Goal: Entertainment & Leisure: Consume media (video, audio)

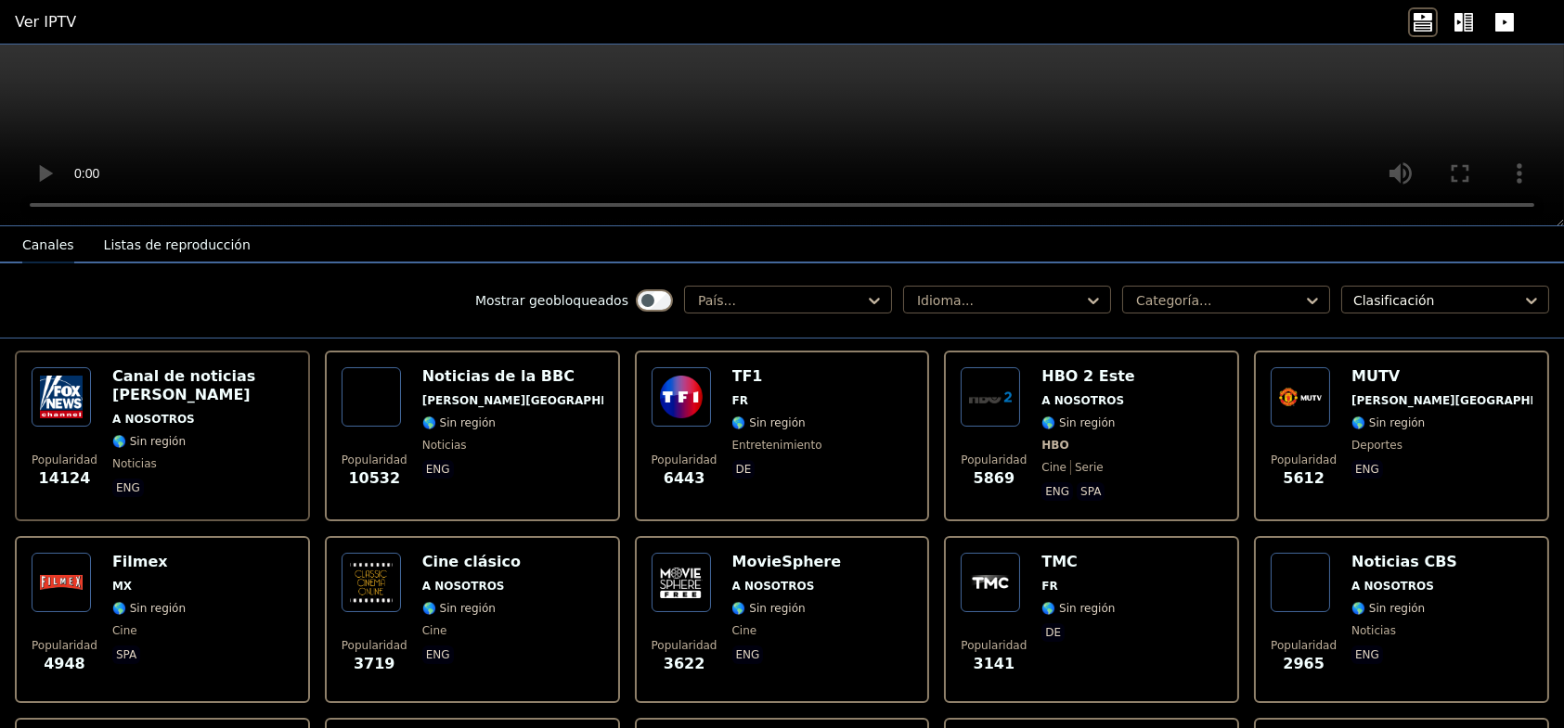
scroll to position [93, 0]
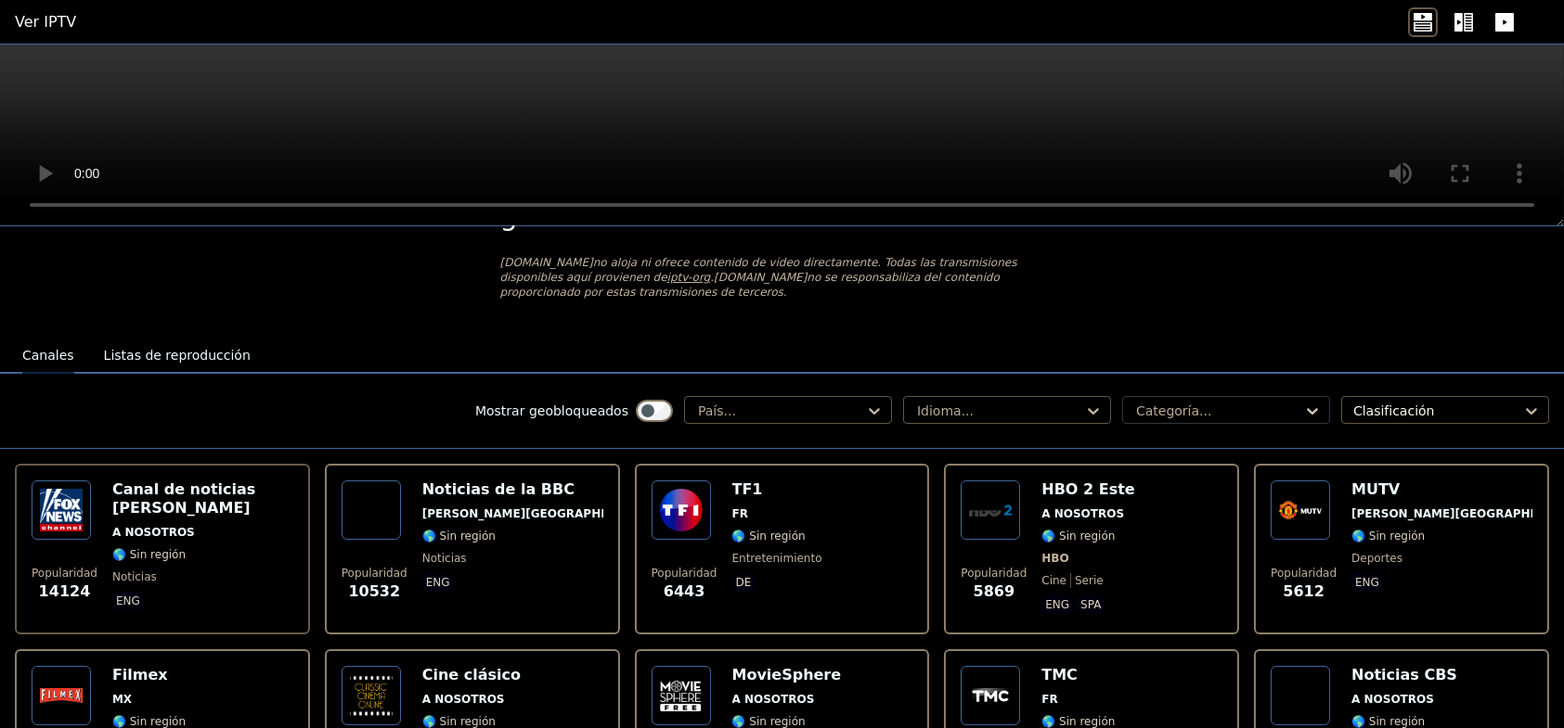
click at [1303, 402] on icon at bounding box center [1312, 411] width 19 height 19
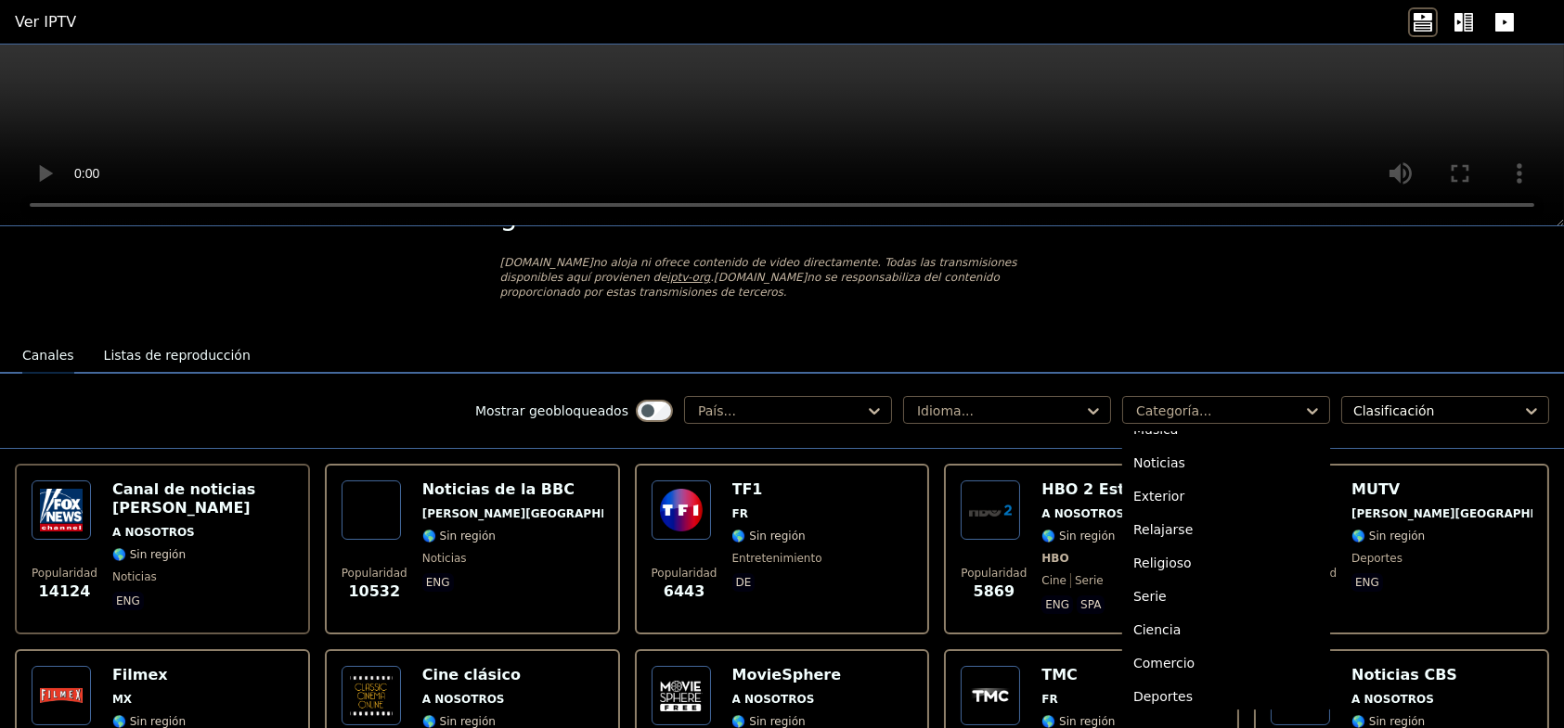
scroll to position [630, 0]
click at [1133, 616] on font "Deportes" at bounding box center [1162, 623] width 59 height 15
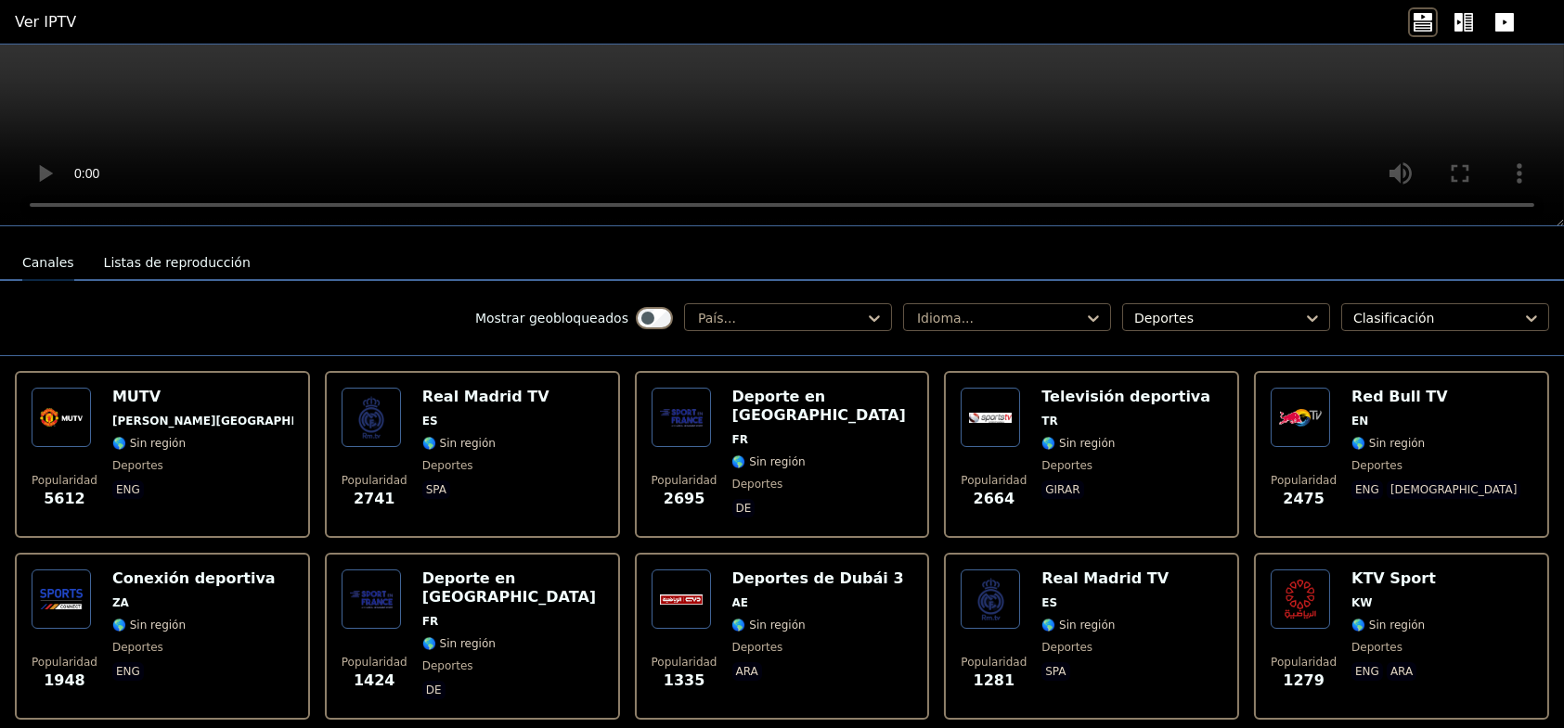
scroll to position [278, 0]
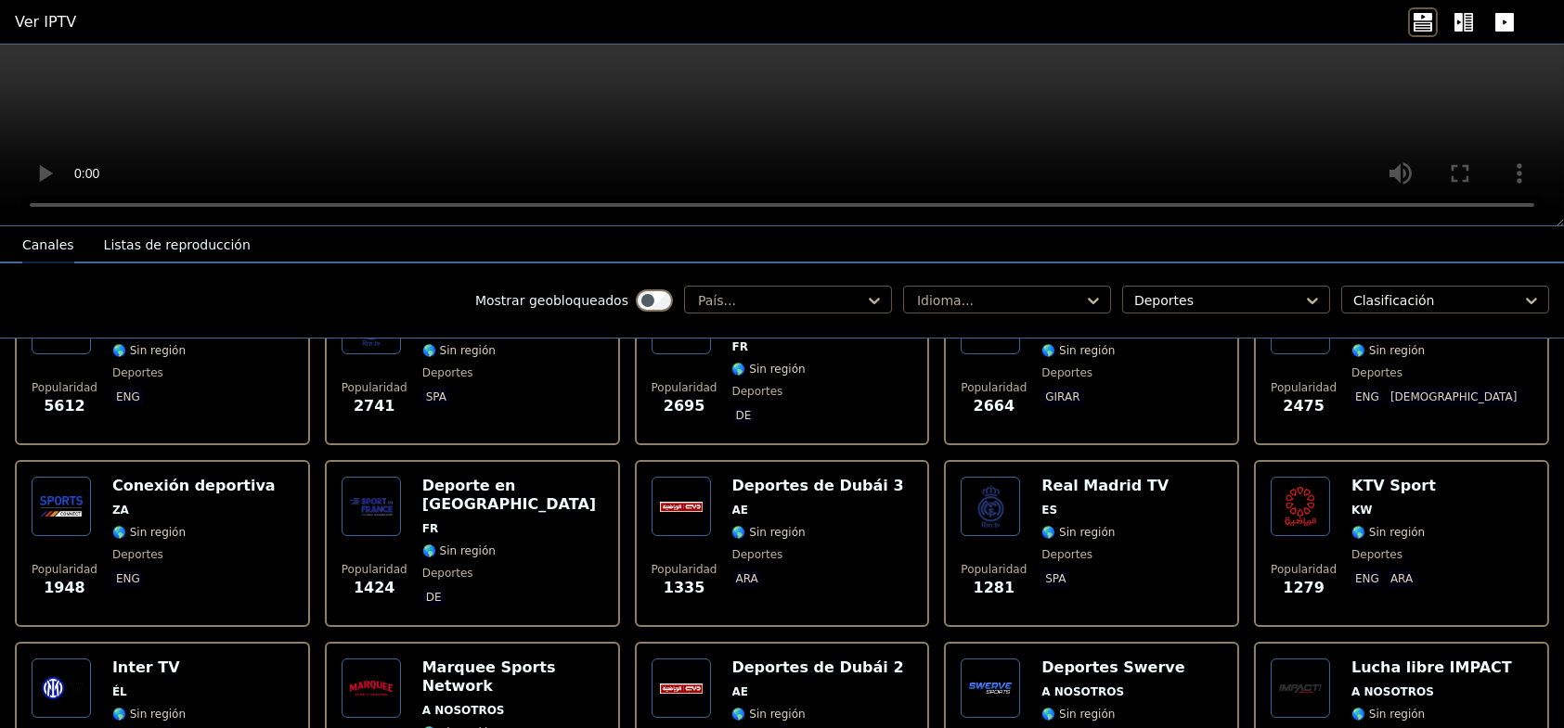
click at [732, 483] on div "Deportes de Dubái 3 AE 🌎 Sin región deportes ara" at bounding box center [818, 544] width 172 height 134
click at [1290, 496] on img at bounding box center [1299, 506] width 59 height 59
click at [125, 685] on span "ÉL" at bounding box center [148, 692] width 73 height 15
click at [756, 661] on div "Deportes de Dubái 2 AE 🌎 Sin región deportes ara" at bounding box center [818, 726] width 172 height 134
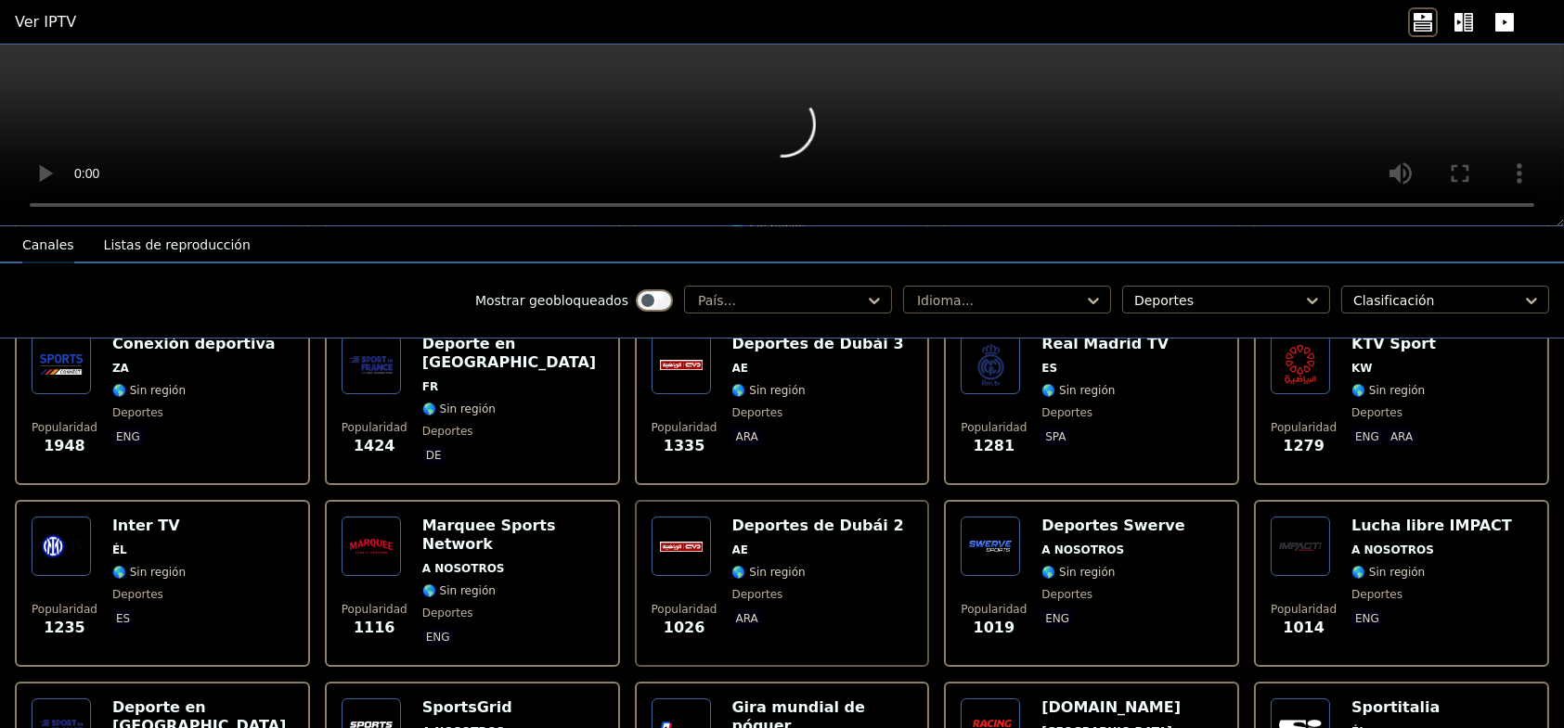
scroll to position [464, 0]
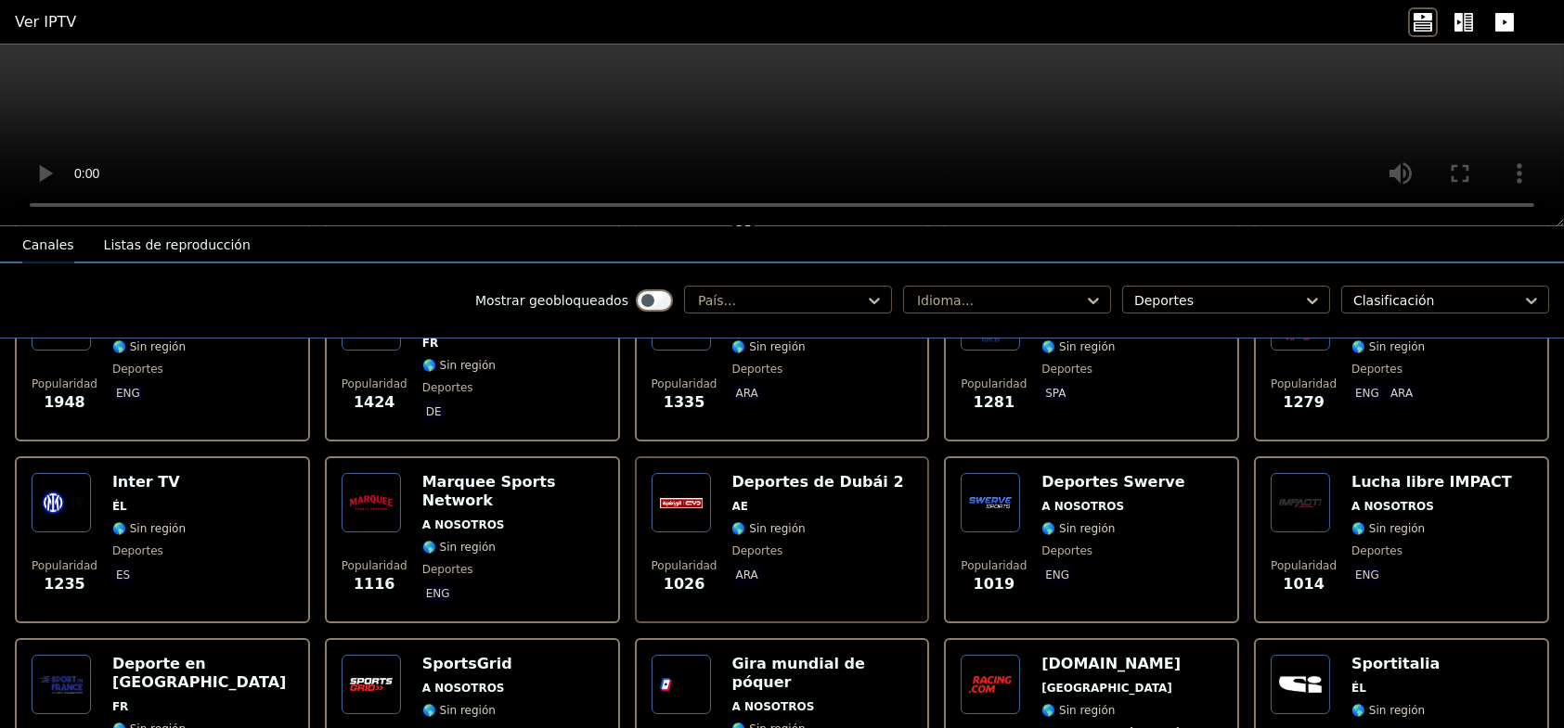
click at [1046, 477] on div "Deportes Swerve A NOSOTROS 🌎 Sin región deportes eng" at bounding box center [1112, 540] width 143 height 134
click at [1351, 500] on font "A NOSOTROS" at bounding box center [1392, 506] width 83 height 13
click at [483, 681] on span "A NOSOTROS" at bounding box center [467, 688] width 90 height 15
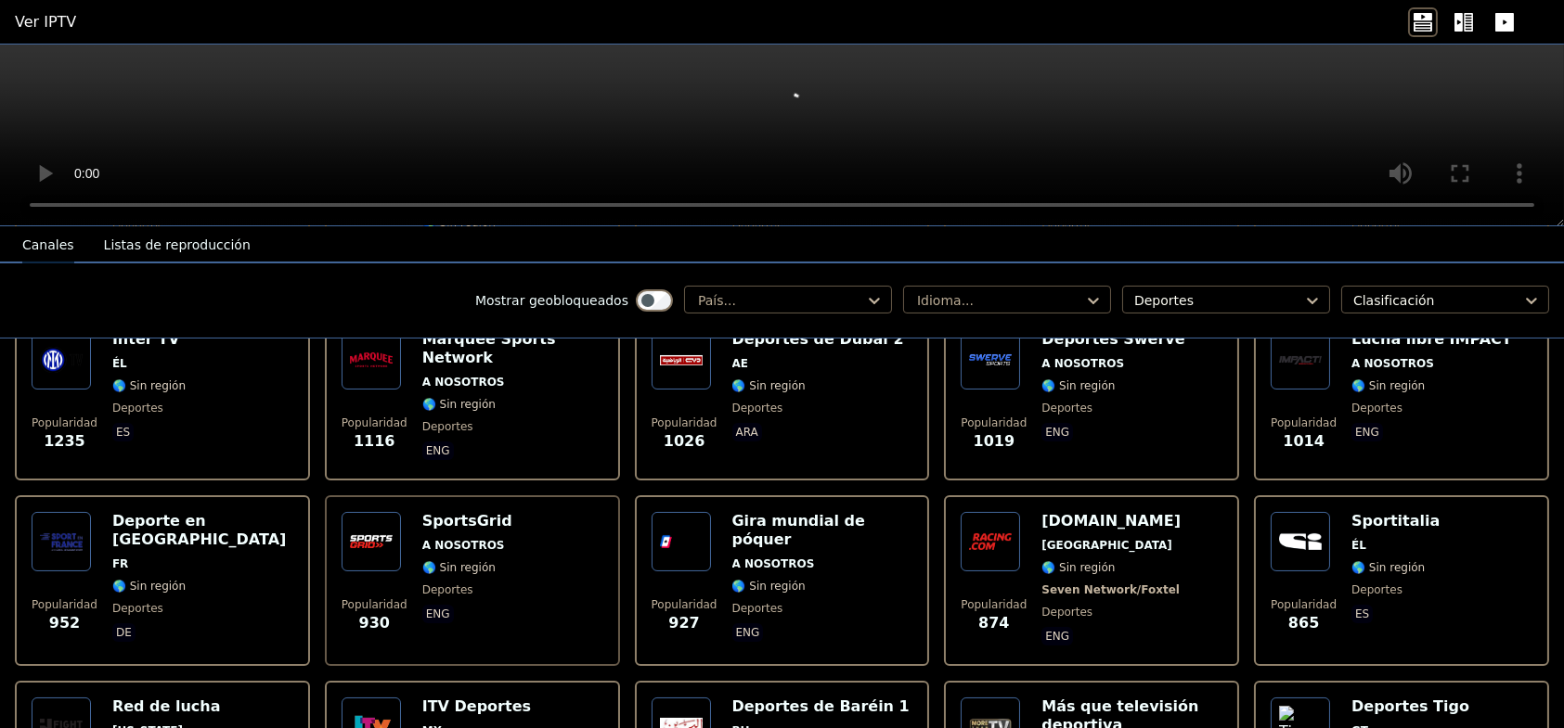
scroll to position [650, 0]
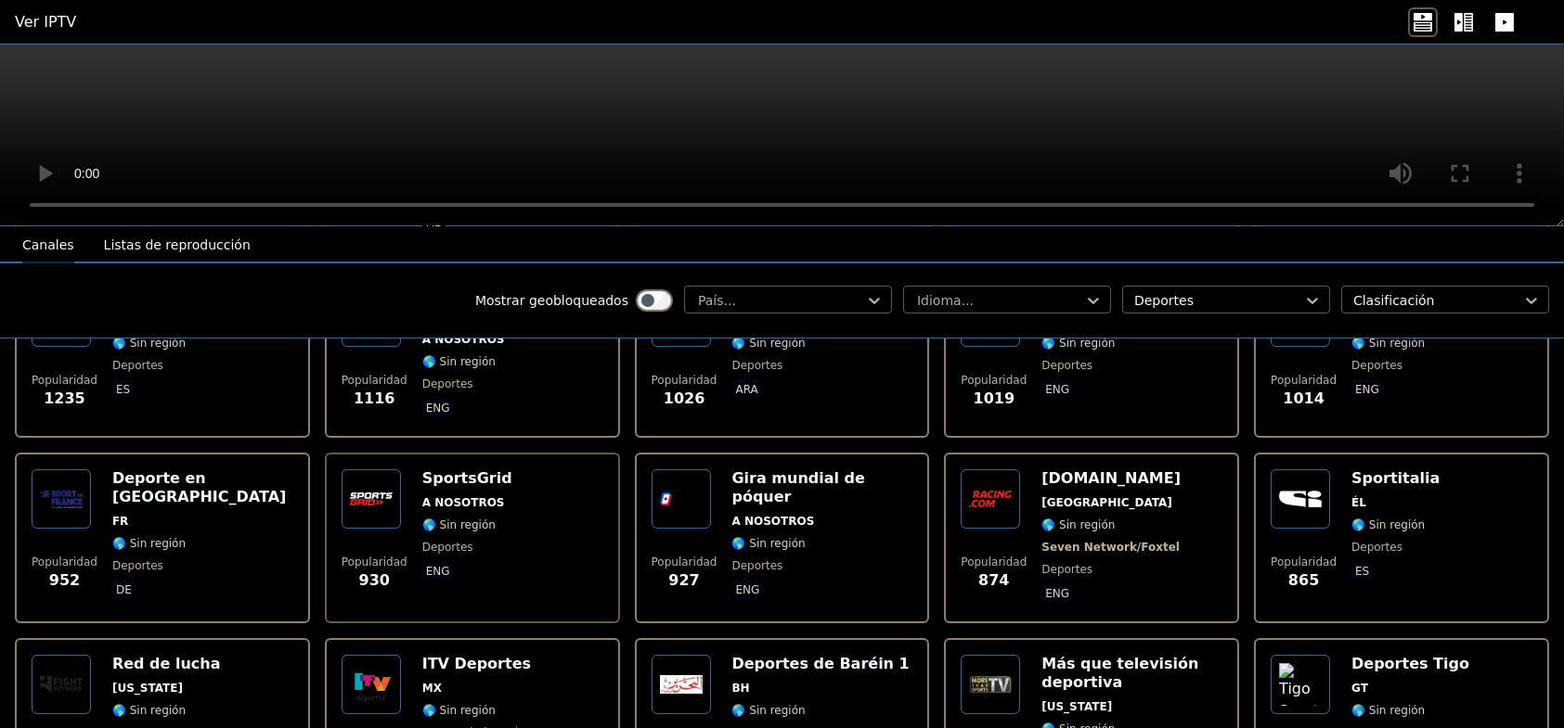
click at [1382, 470] on font "Sportitalia" at bounding box center [1395, 479] width 88 height 18
click at [496, 681] on span "MX" at bounding box center [496, 688] width 149 height 15
click at [769, 655] on font "Deportes de Baréin 1" at bounding box center [820, 664] width 177 height 18
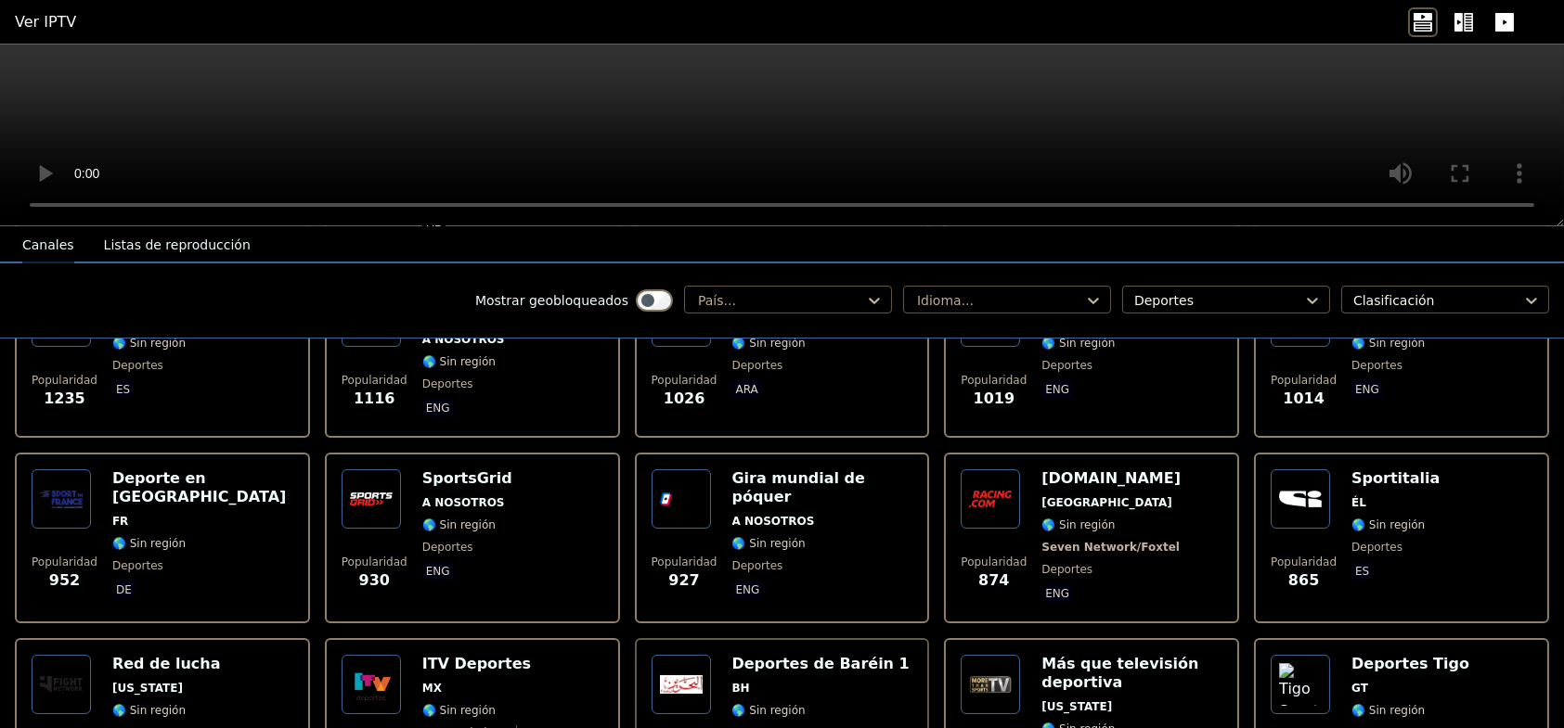
click at [1107, 660] on h6 "Más que televisión deportiva" at bounding box center [1131, 673] width 181 height 37
click at [1371, 655] on font "Deportes Tigo" at bounding box center [1410, 664] width 118 height 18
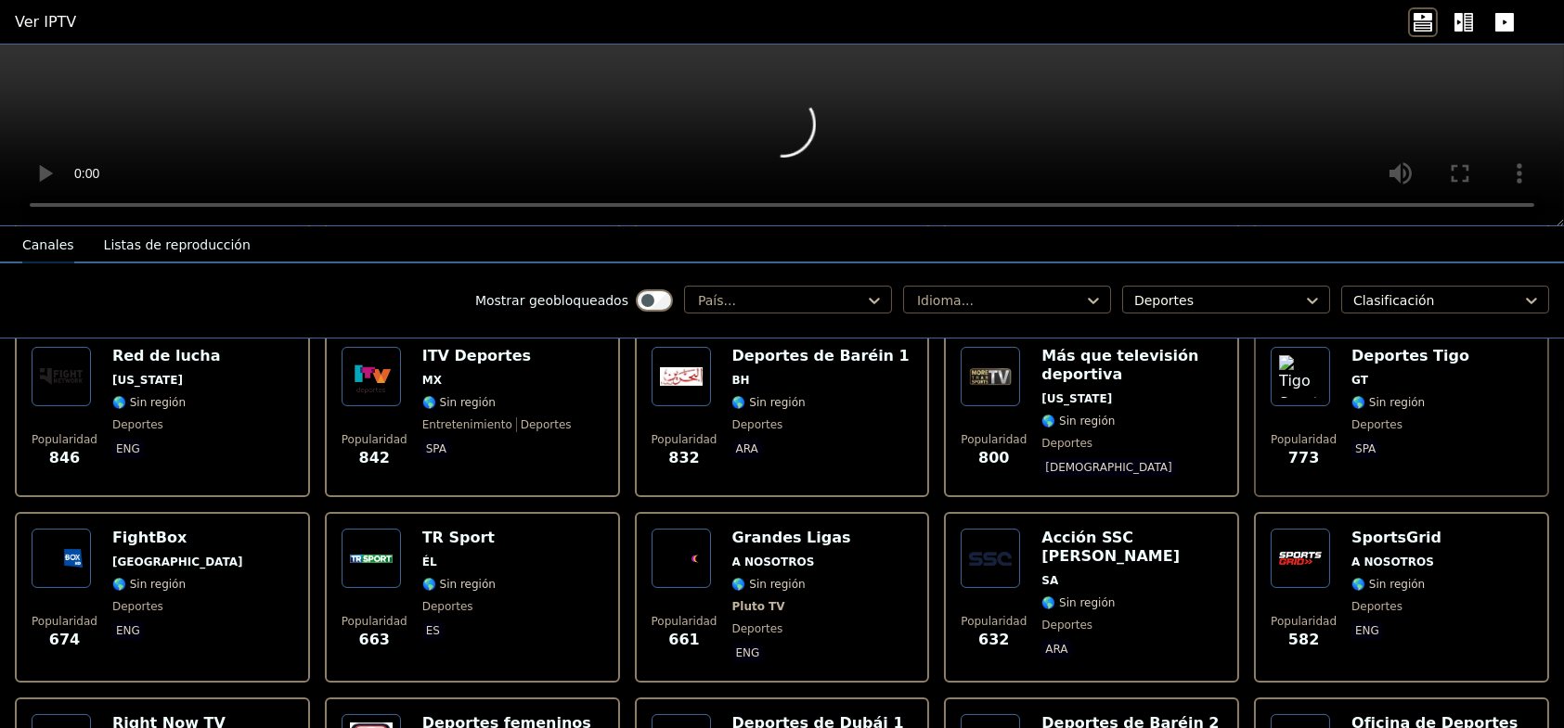
scroll to position [1021, 0]
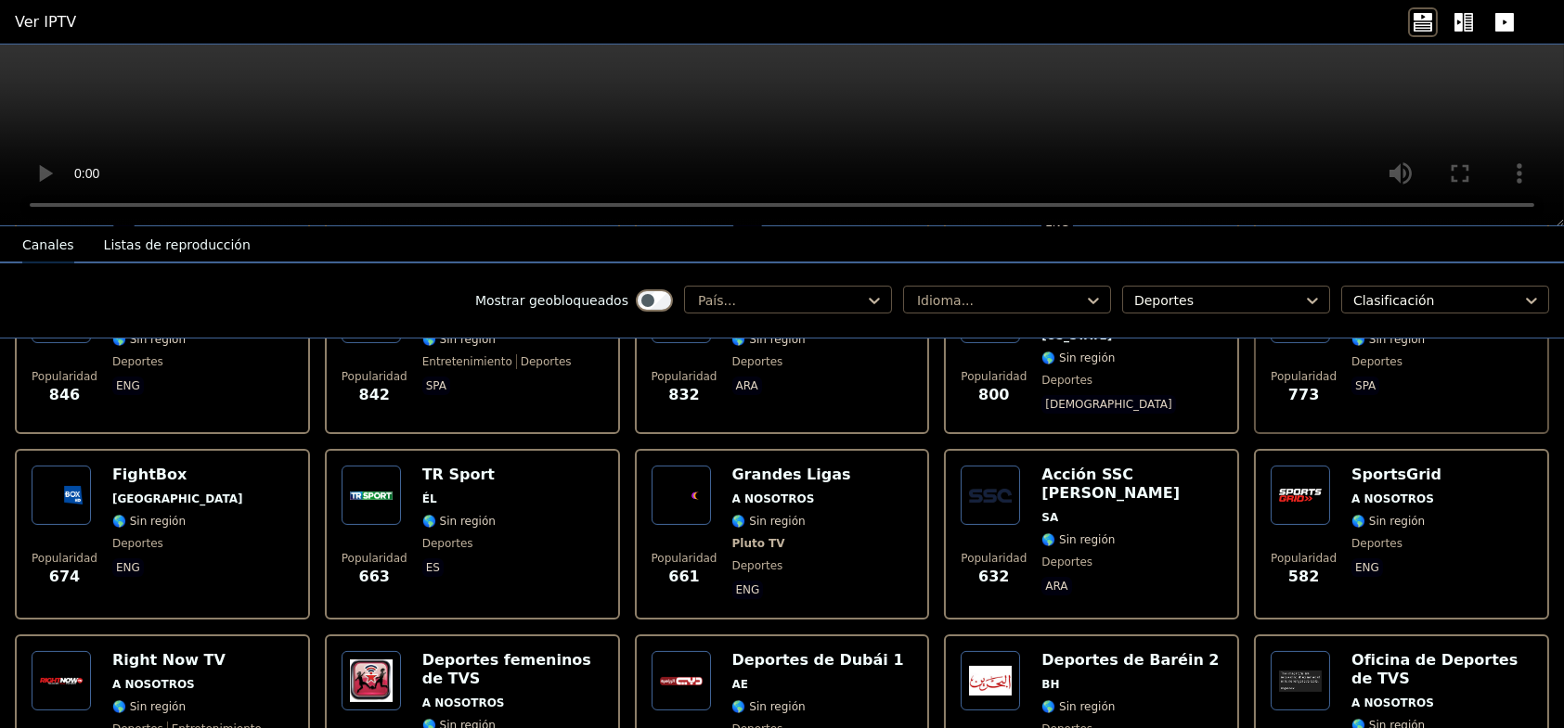
click at [122, 493] on font "[GEOGRAPHIC_DATA]" at bounding box center [177, 499] width 131 height 13
click at [459, 466] on font "TR Sport" at bounding box center [458, 475] width 72 height 18
click at [749, 466] on font "Grandes Ligas" at bounding box center [791, 475] width 119 height 18
click at [1077, 469] on div "Acción SSC [PERSON_NAME] SA 🌎 Sin región deportes ara" at bounding box center [1131, 534] width 181 height 137
click at [1120, 466] on font "Acción SSC [PERSON_NAME]" at bounding box center [1110, 484] width 138 height 36
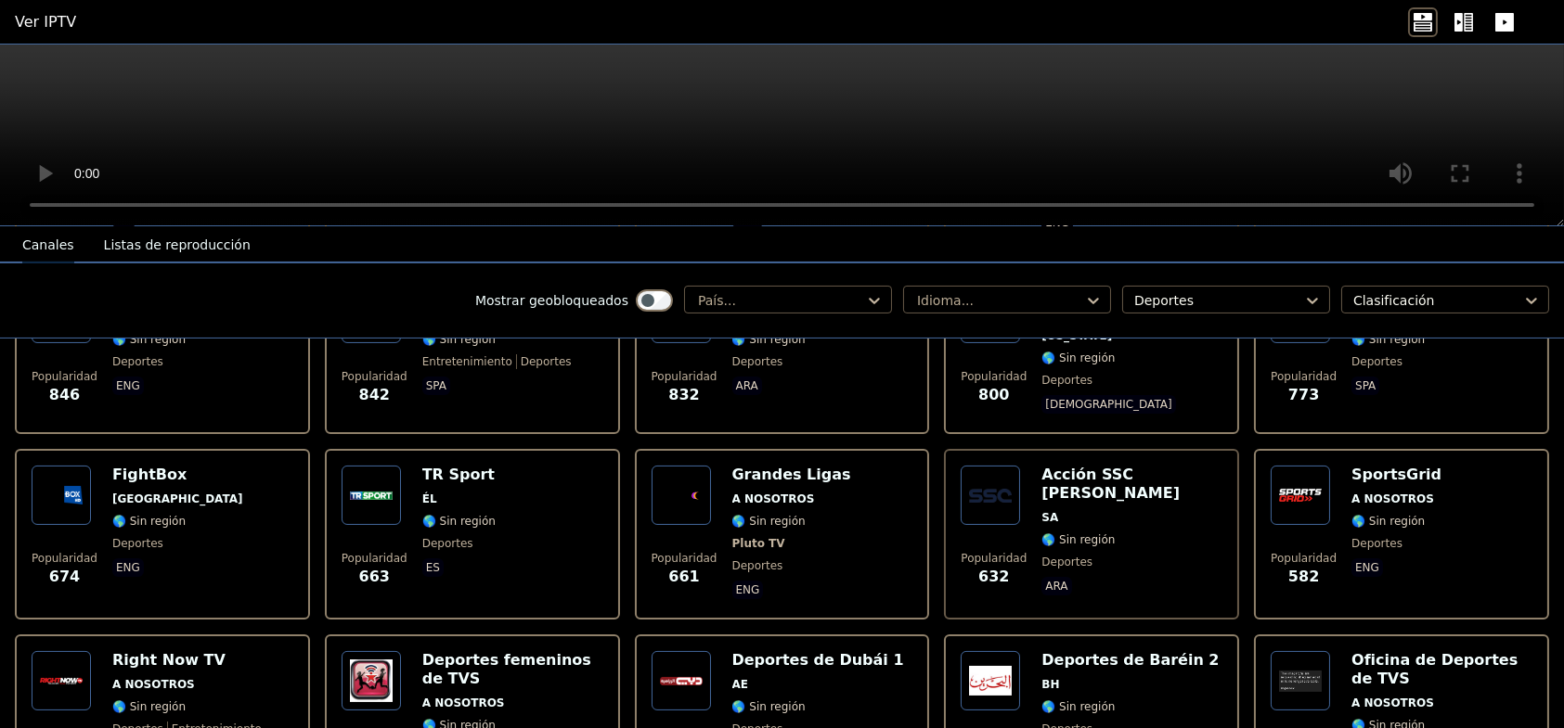
click at [1353, 466] on font "SportsGrid" at bounding box center [1396, 475] width 90 height 18
click at [1372, 515] on font "🌎 Sin región" at bounding box center [1387, 521] width 73 height 13
click at [160, 678] on font "A NOSOTROS" at bounding box center [153, 684] width 83 height 13
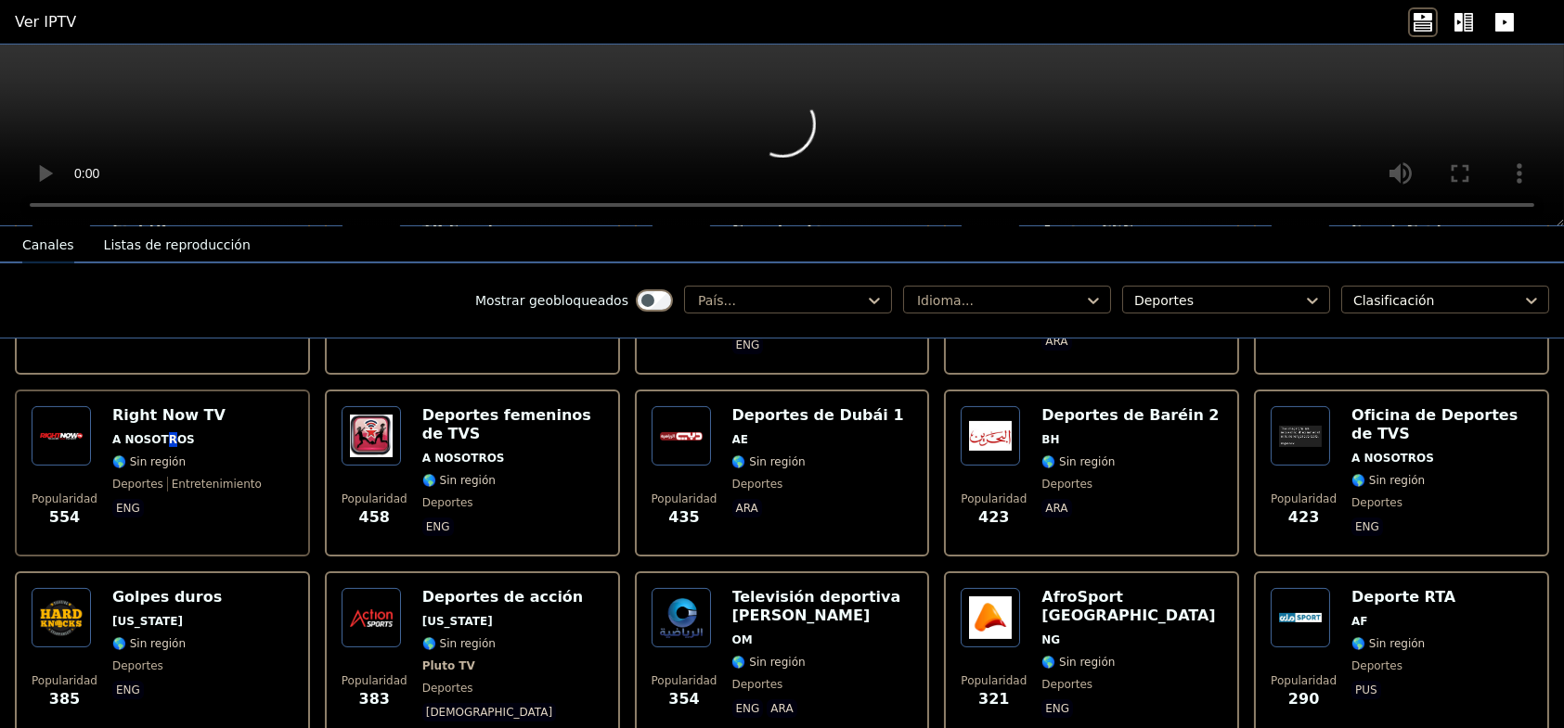
scroll to position [1299, 0]
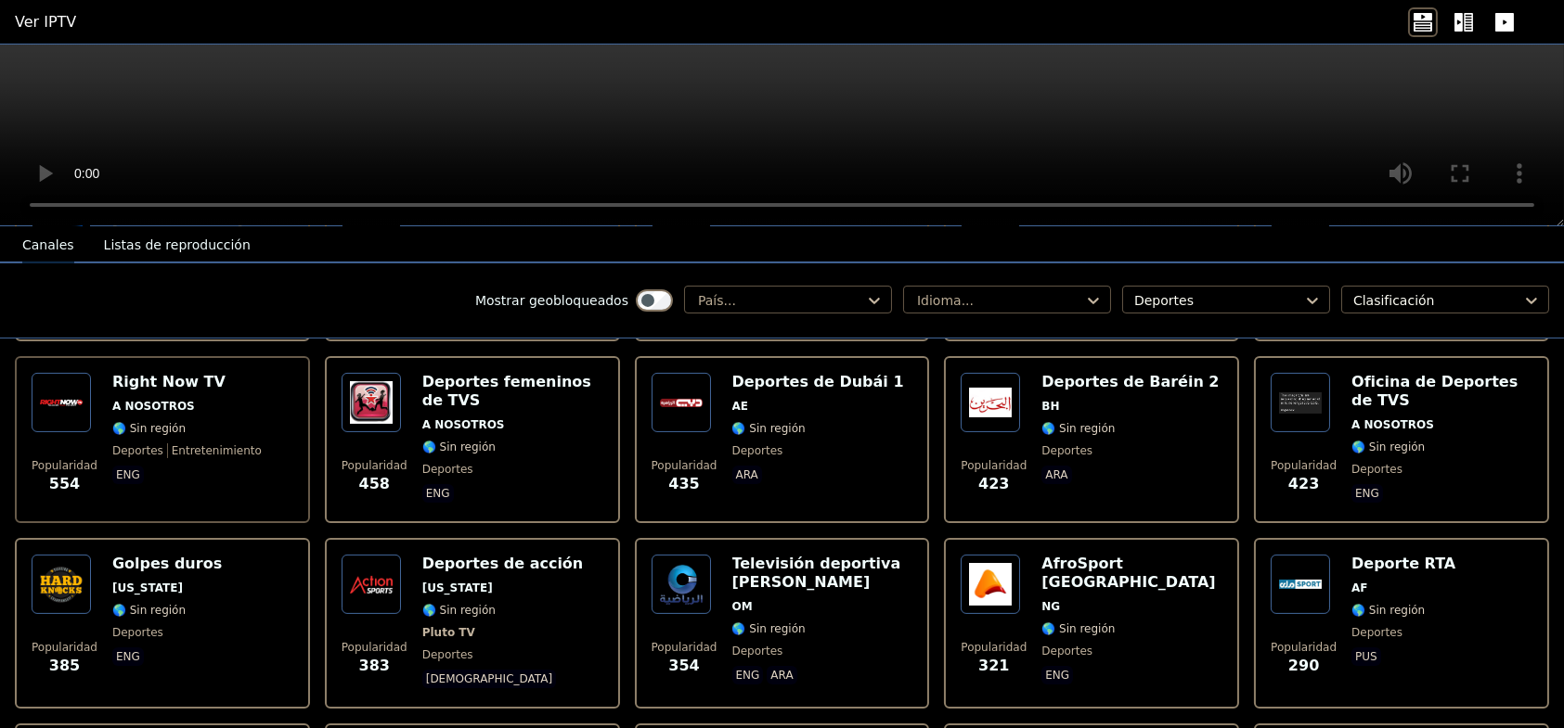
click at [773, 399] on span "AE" at bounding box center [818, 406] width 172 height 15
click at [1093, 399] on span "BH" at bounding box center [1129, 406] width 177 height 15
click at [1093, 373] on font "Deportes de Baréin 2" at bounding box center [1129, 382] width 177 height 18
click at [1400, 373] on font "Oficina de Deportes de TVS" at bounding box center [1434, 391] width 166 height 36
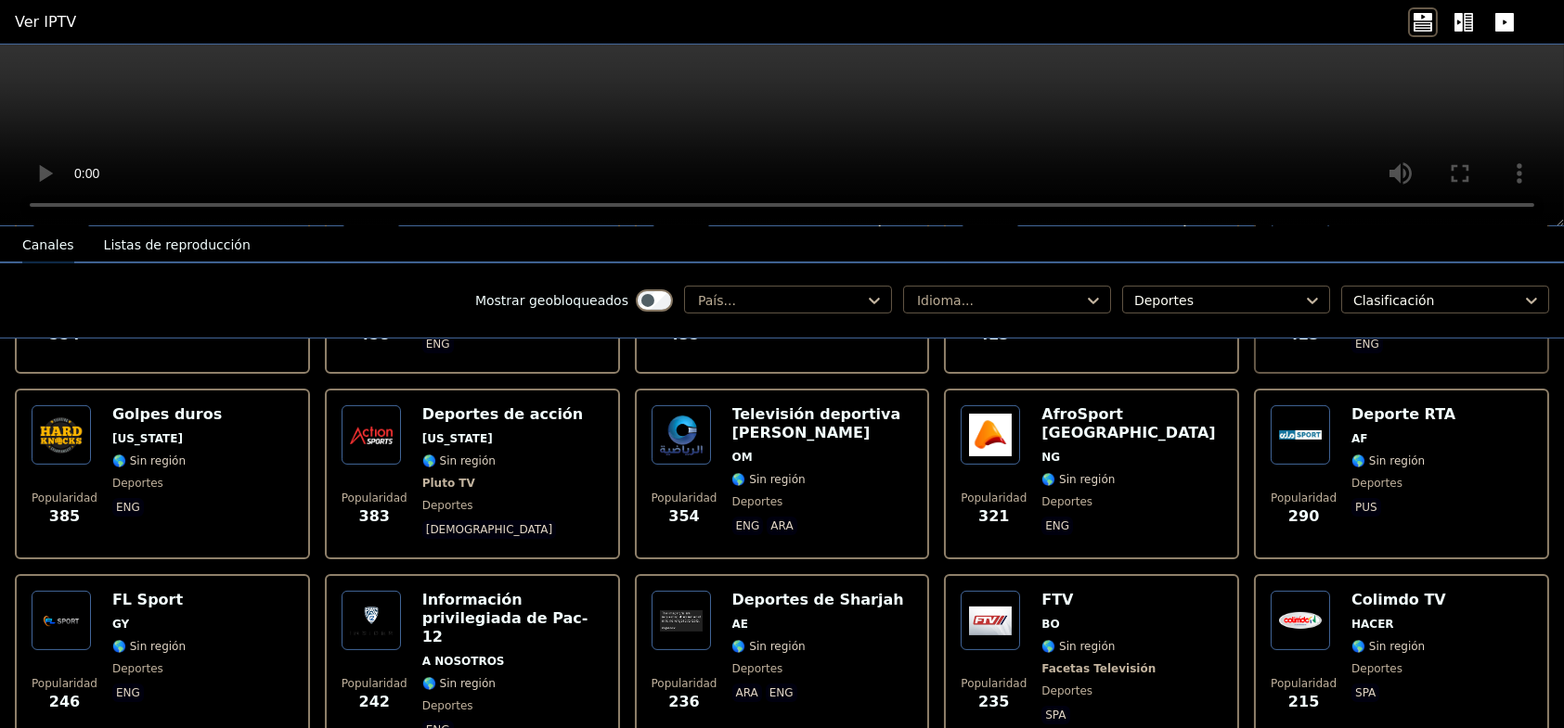
scroll to position [1485, 0]
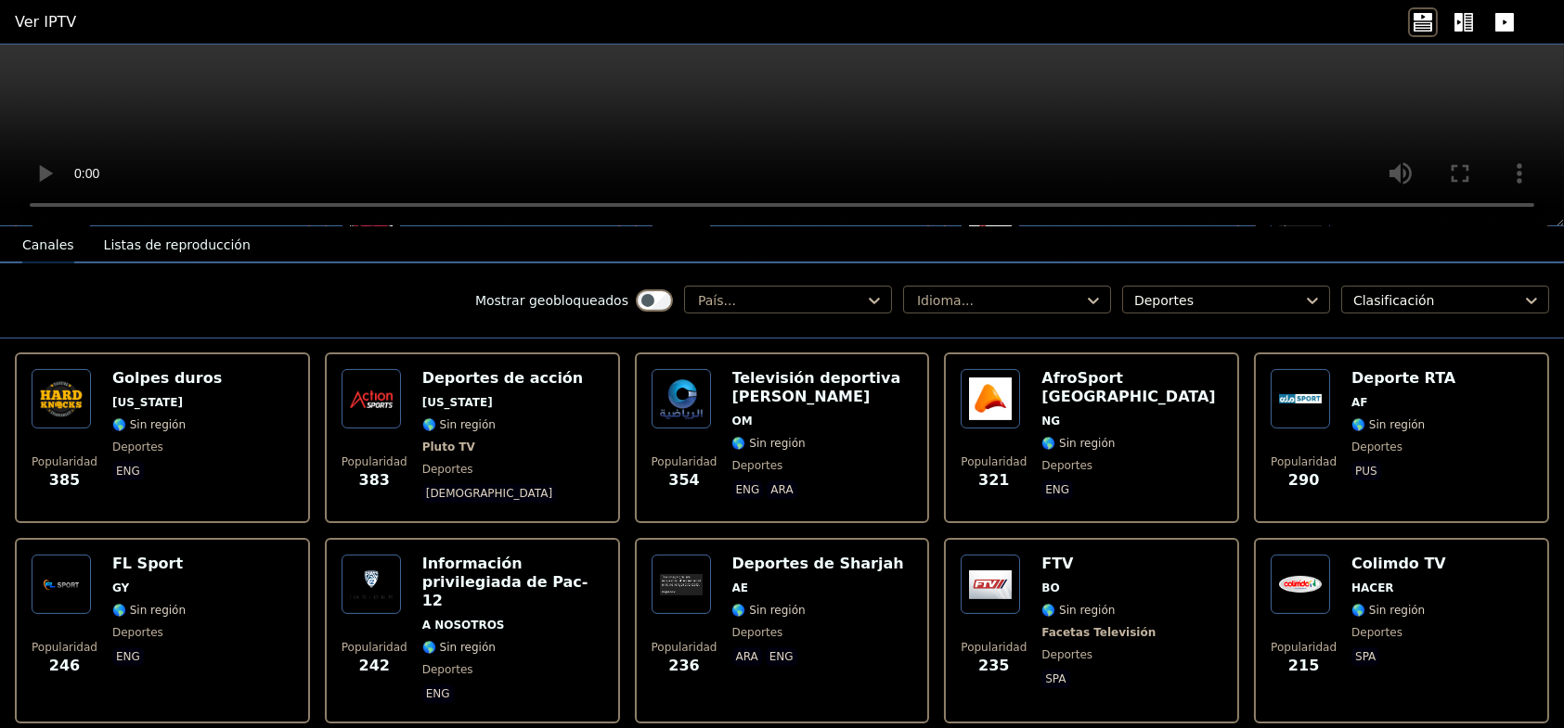
click at [142, 396] on font "[US_STATE]" at bounding box center [147, 402] width 71 height 13
click at [357, 385] on img at bounding box center [371, 398] width 59 height 59
click at [690, 372] on img at bounding box center [680, 398] width 59 height 59
click at [1011, 369] on img at bounding box center [989, 398] width 59 height 59
click at [1274, 398] on img at bounding box center [1299, 398] width 59 height 59
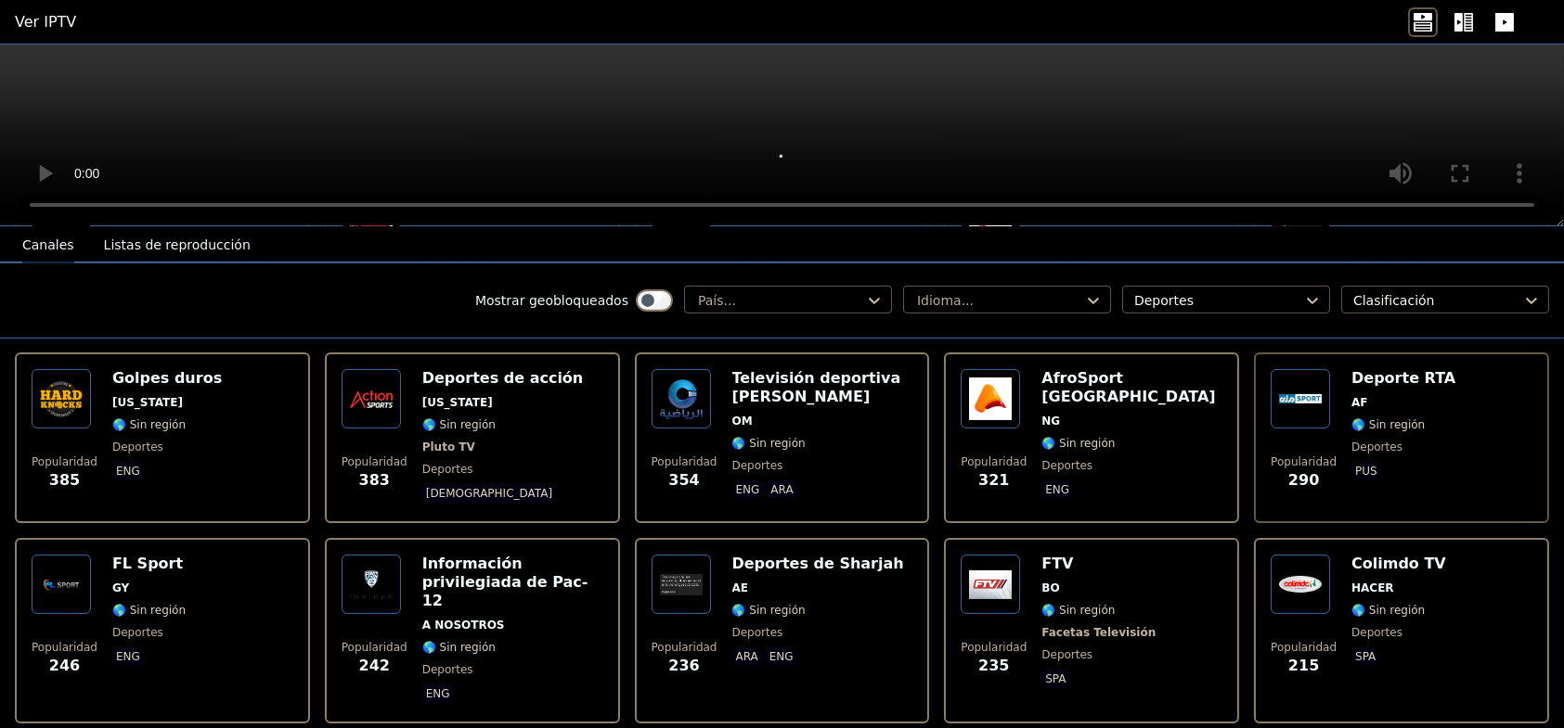
click at [71, 574] on img at bounding box center [61, 584] width 59 height 59
click at [385, 579] on img at bounding box center [371, 584] width 59 height 59
click at [673, 564] on img at bounding box center [680, 584] width 59 height 59
click at [988, 558] on img at bounding box center [989, 584] width 59 height 59
click at [1274, 558] on img at bounding box center [1299, 584] width 59 height 59
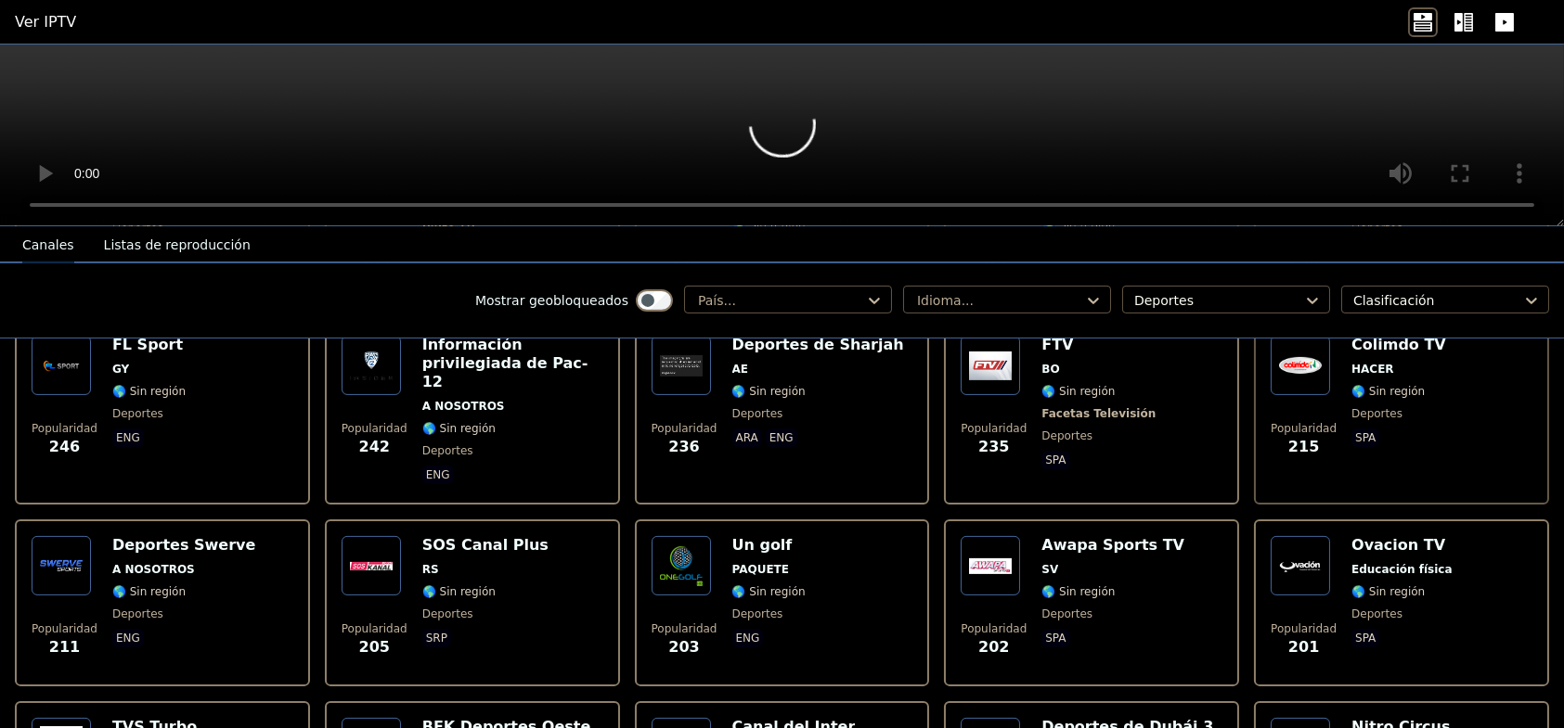
scroll to position [1763, 0]
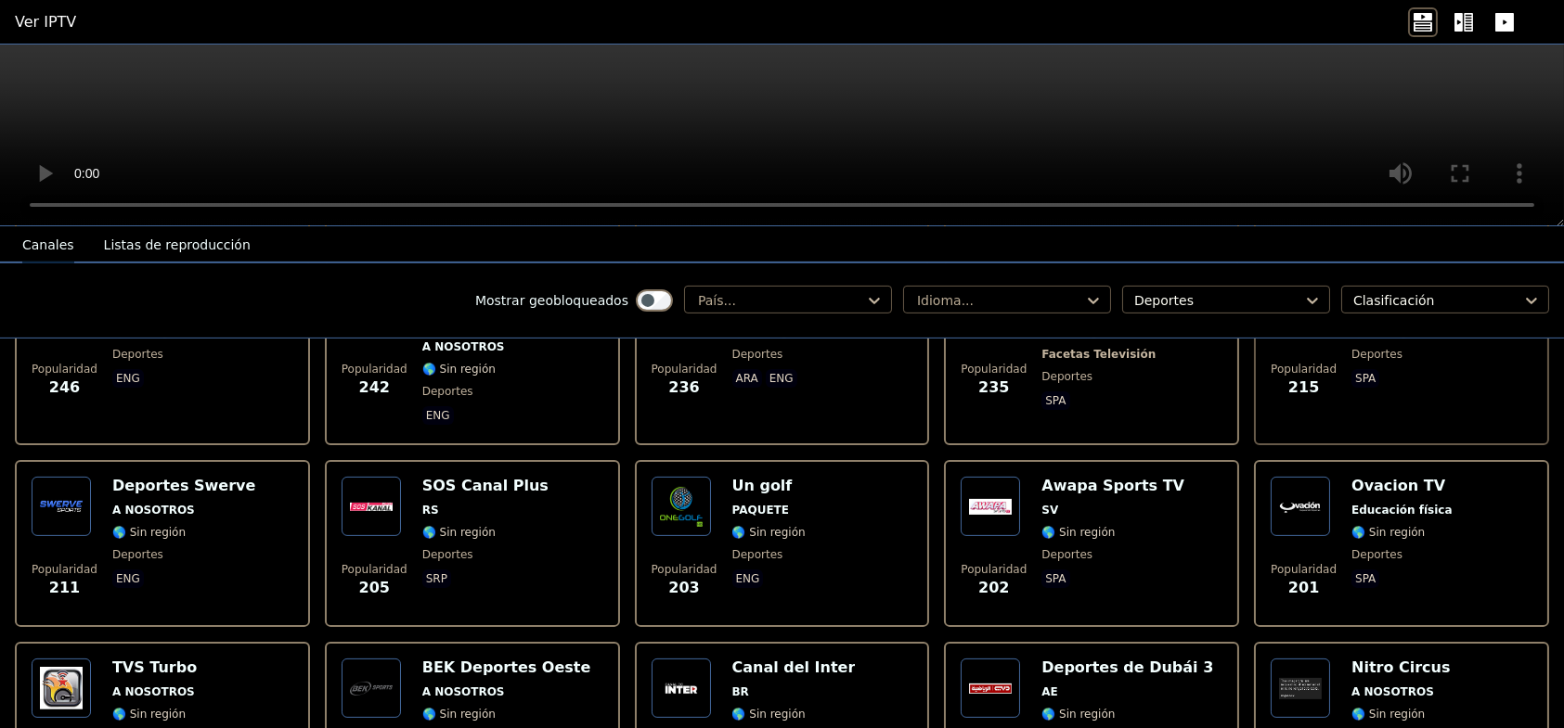
click at [136, 504] on font "A NOSOTROS" at bounding box center [153, 510] width 83 height 13
click at [156, 659] on font "TVS Turbo" at bounding box center [154, 668] width 84 height 18
click at [481, 659] on font "BEK Deportes Oeste" at bounding box center [506, 668] width 169 height 18
click at [780, 659] on font "Canal del Inter" at bounding box center [793, 668] width 123 height 18
click at [982, 659] on img at bounding box center [989, 688] width 59 height 59
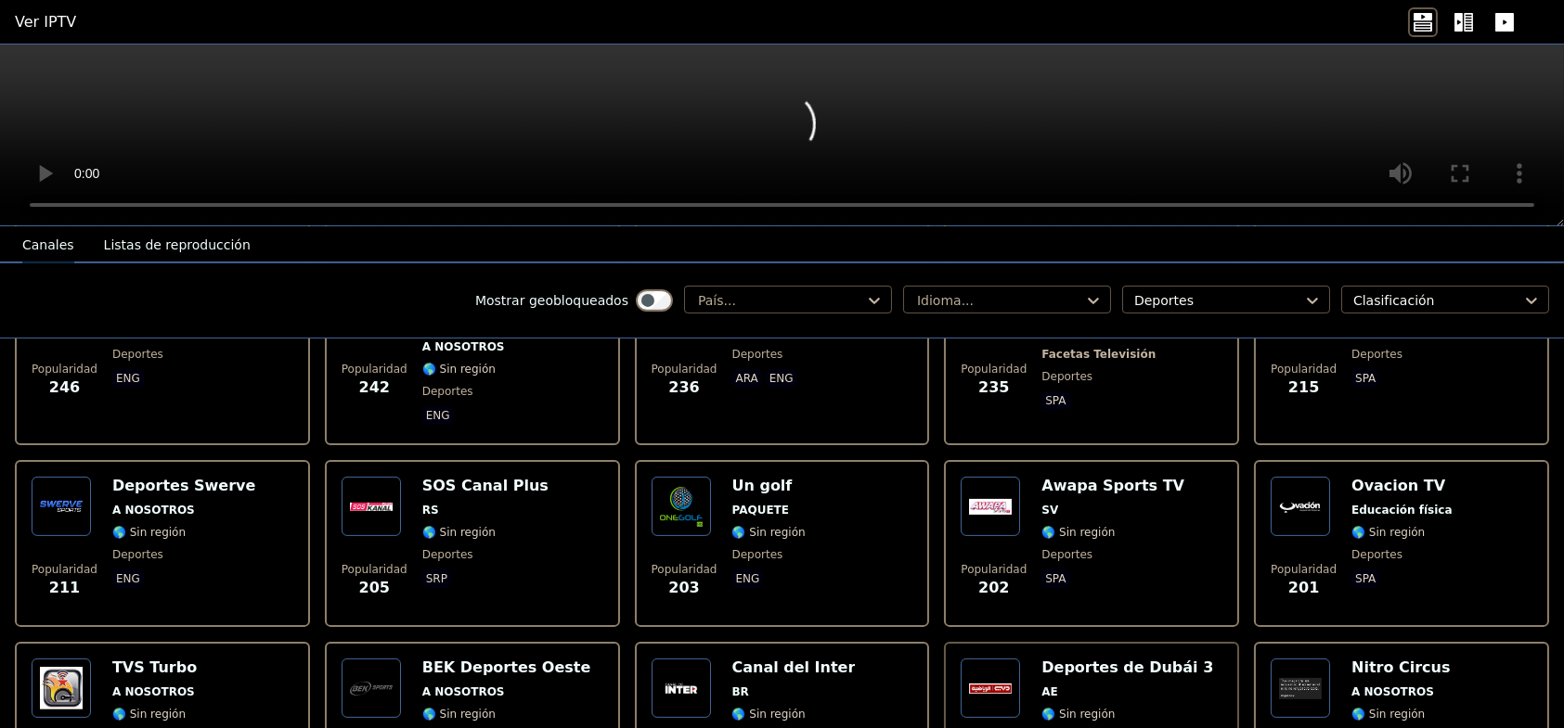
click at [1313, 659] on img at bounding box center [1299, 688] width 59 height 59
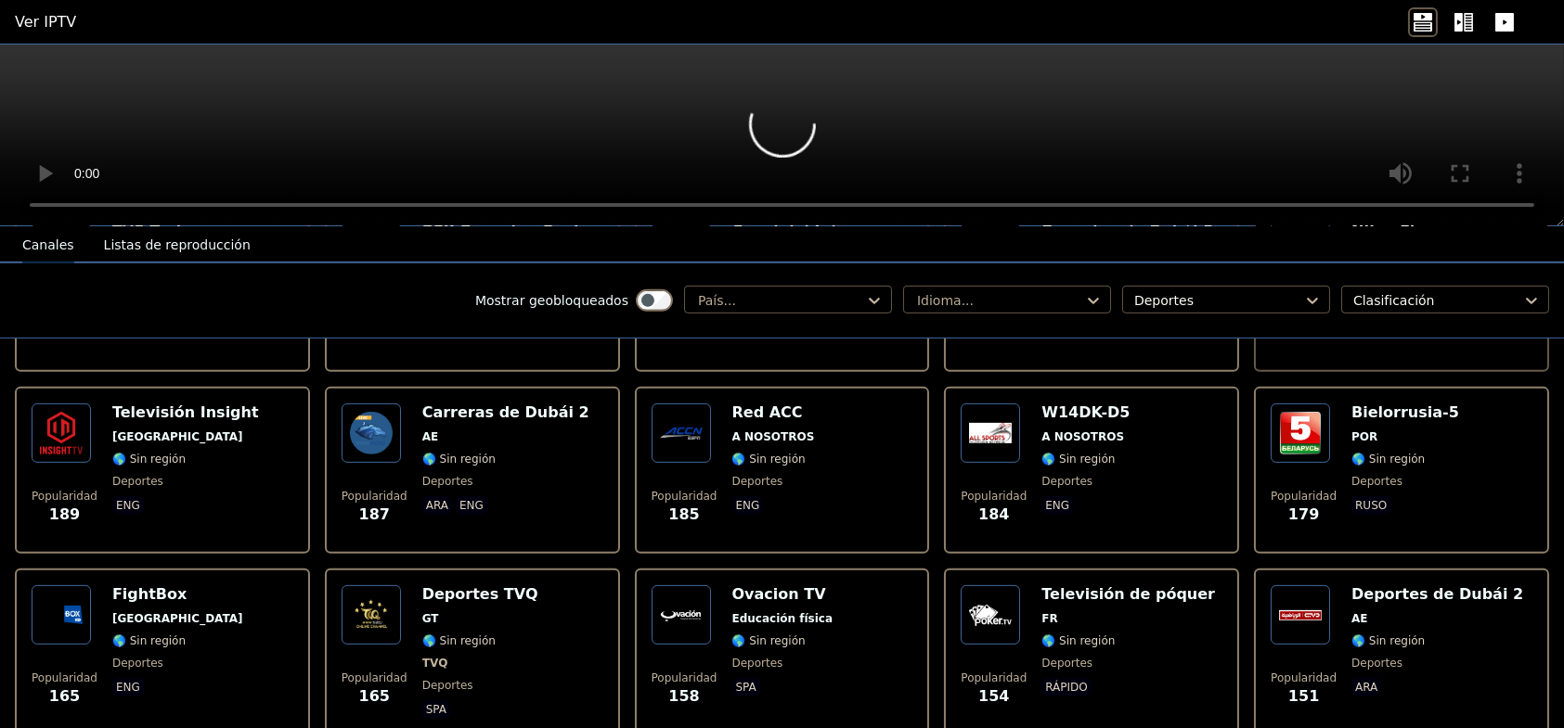
scroll to position [2227, 0]
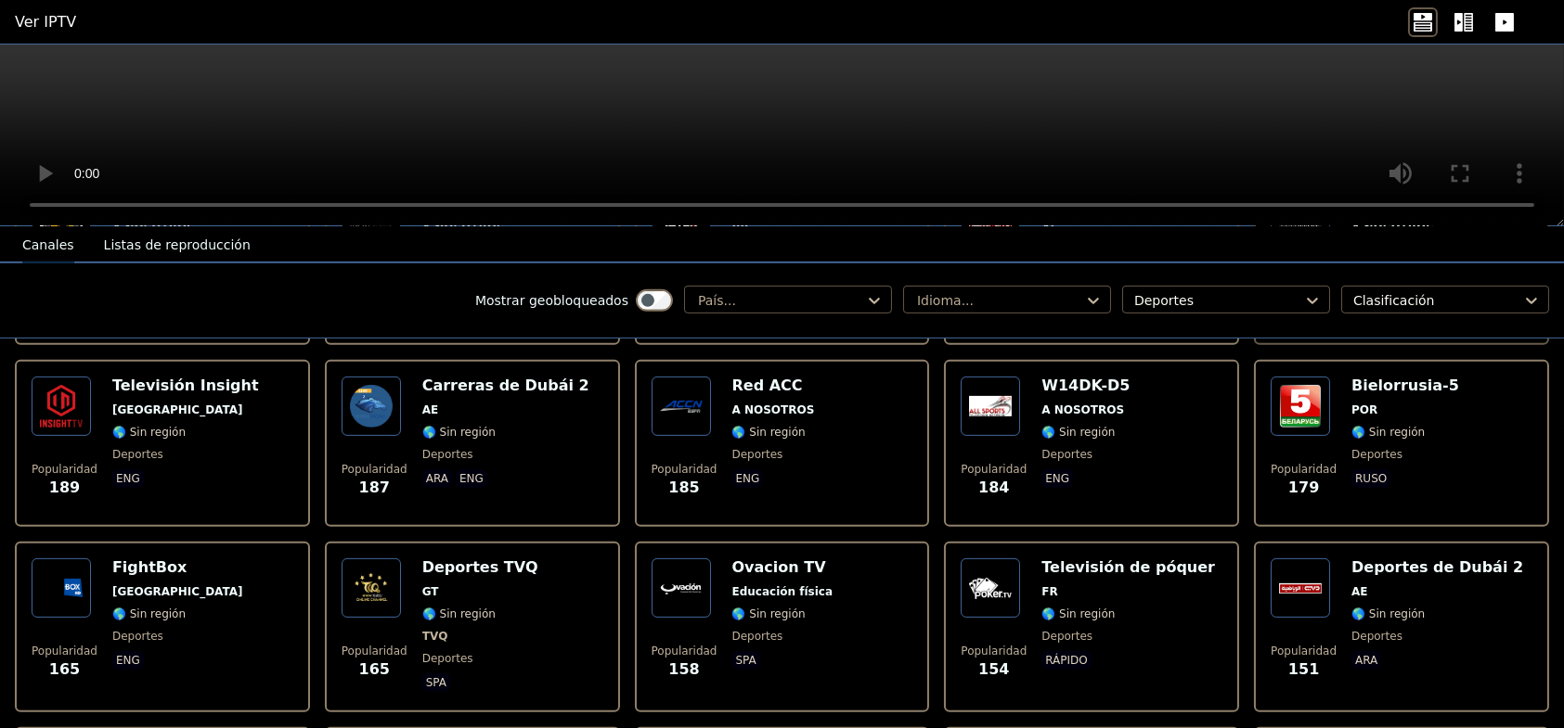
click at [1293, 385] on img at bounding box center [1299, 406] width 59 height 59
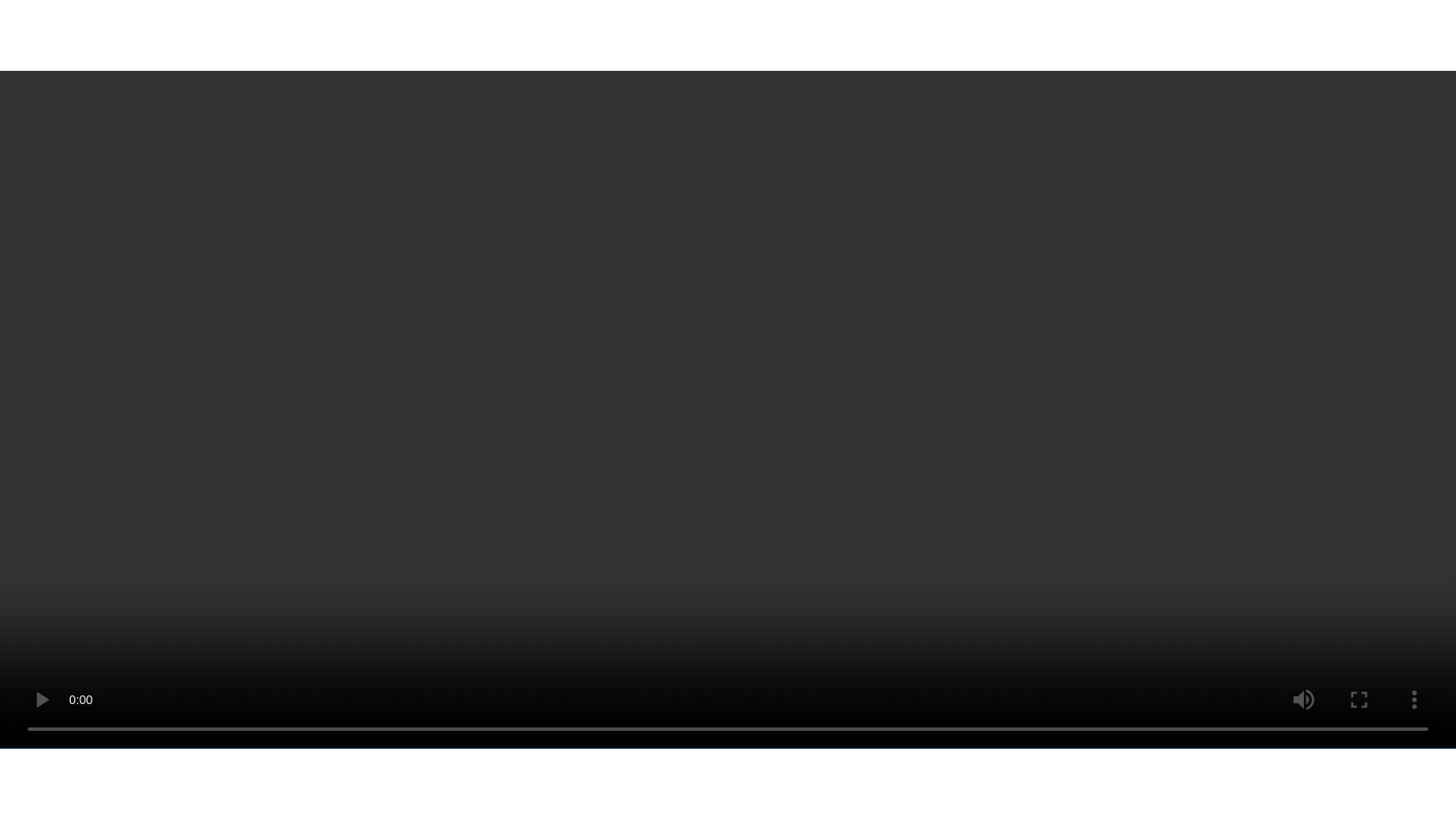
scroll to position [0, 0]
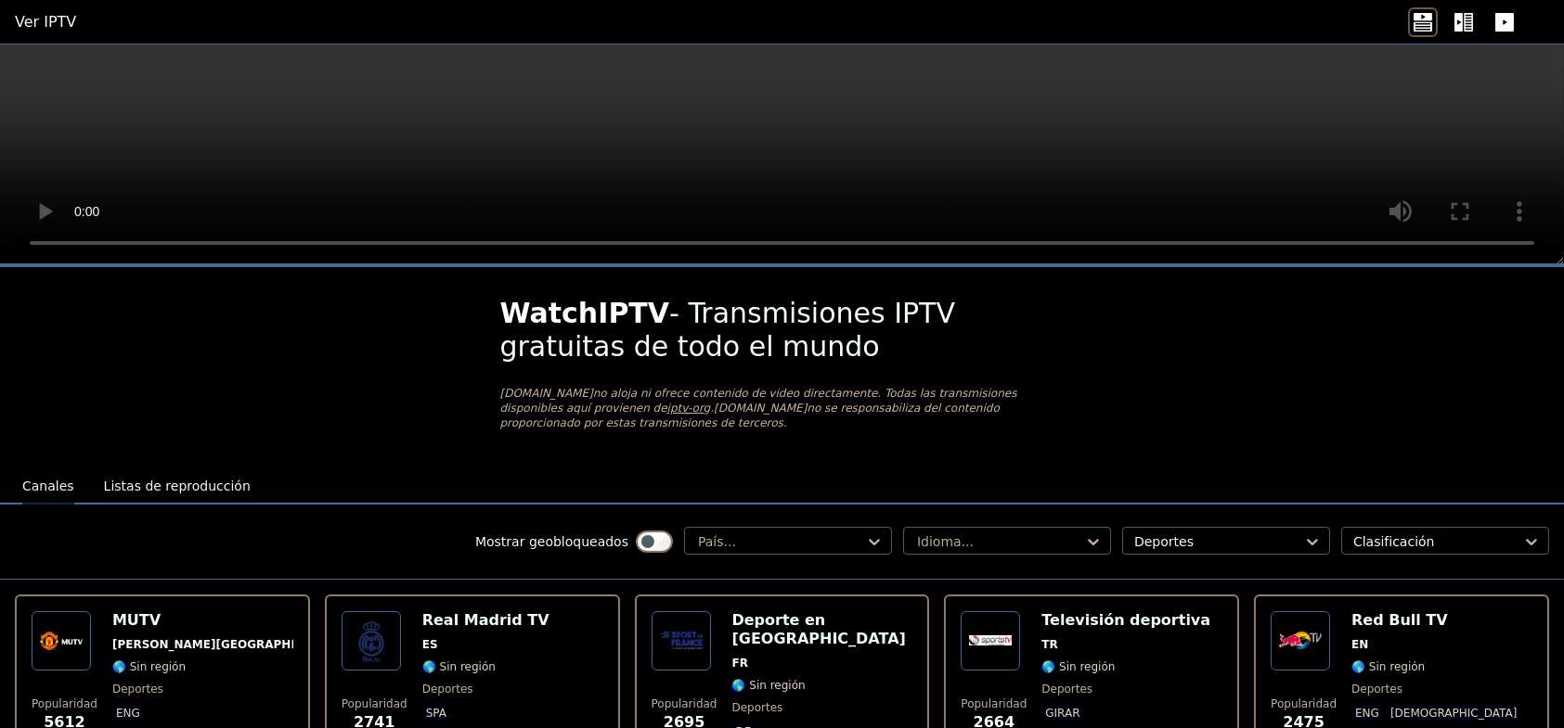
drag, startPoint x: 791, startPoint y: 12, endPoint x: 211, endPoint y: 406, distance: 701.4
click at [185, 479] on font "Listas de reproducción" at bounding box center [177, 486] width 147 height 15
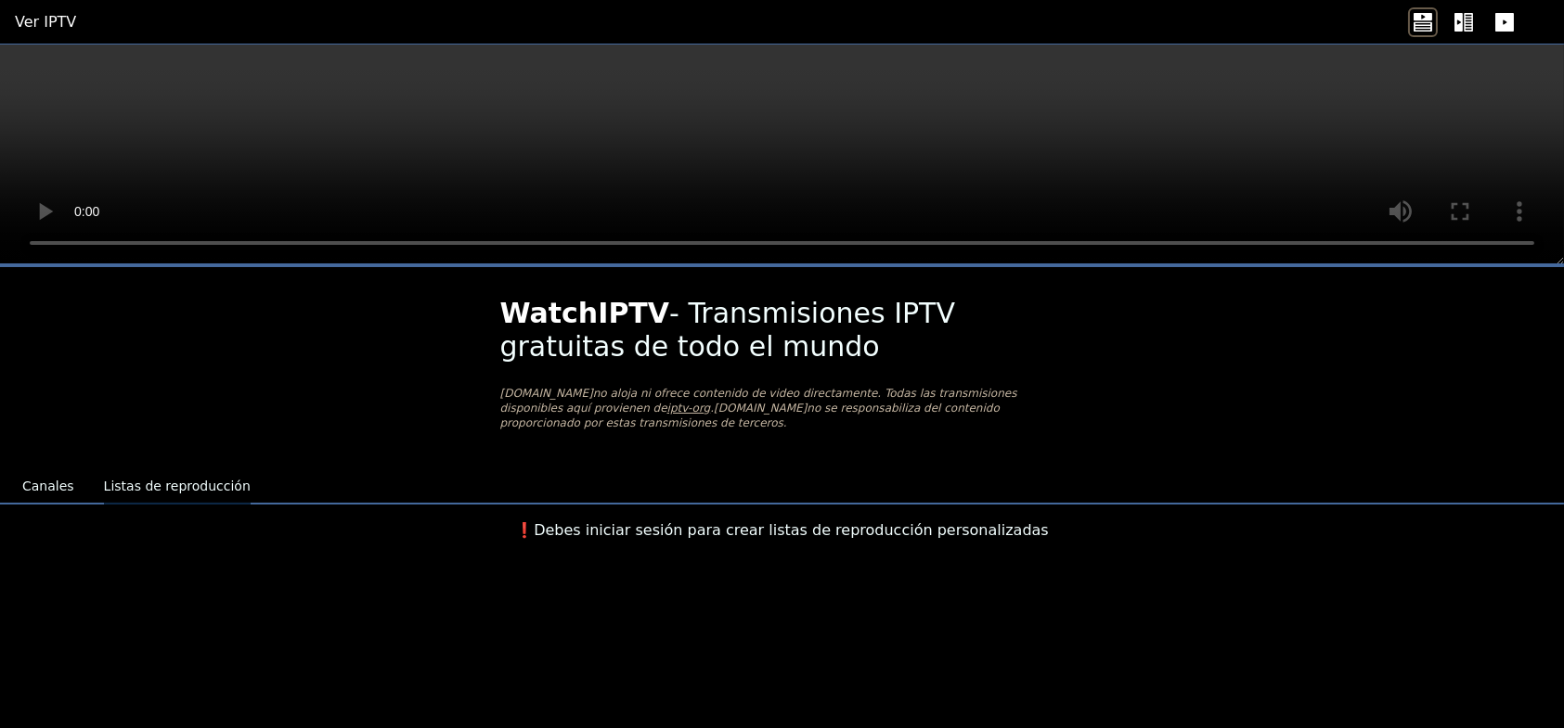
click at [44, 479] on font "Canales" at bounding box center [48, 486] width 52 height 15
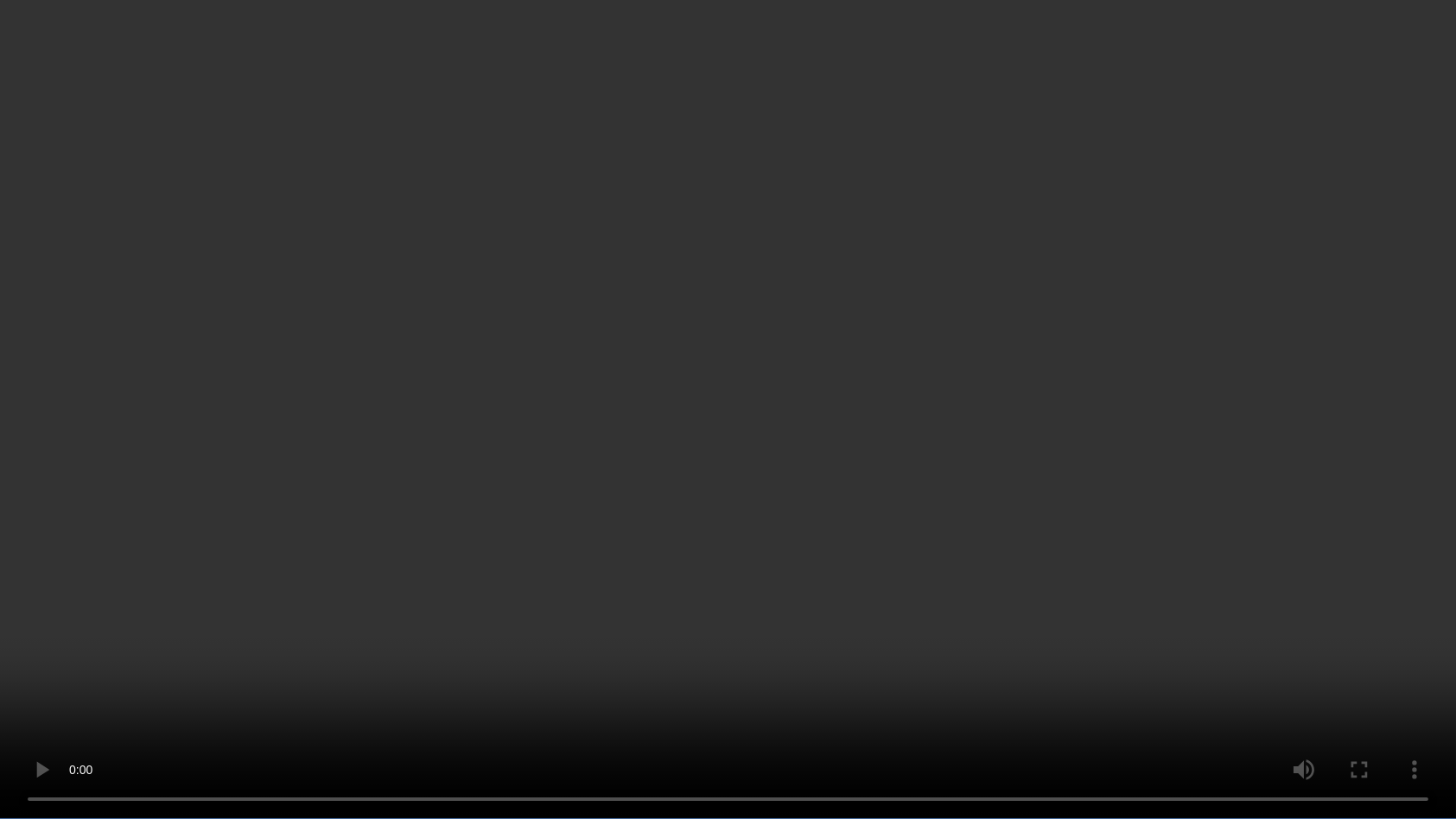
drag, startPoint x: 614, startPoint y: 213, endPoint x: 1134, endPoint y: 290, distance: 525.7
click at [1134, 290] on video at bounding box center [728, 410] width 1456 height 819
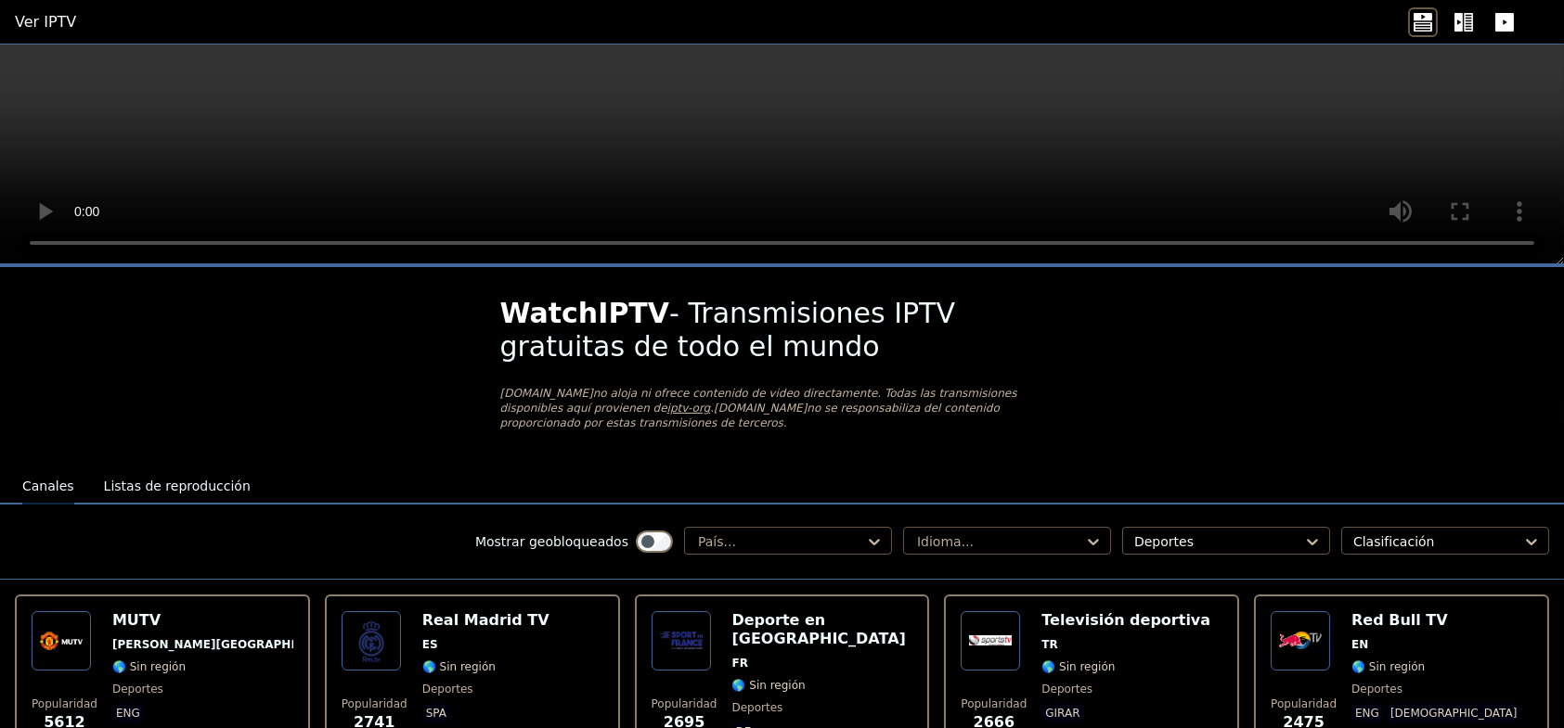
click at [866, 161] on video at bounding box center [782, 155] width 1564 height 220
